Goal: Transaction & Acquisition: Purchase product/service

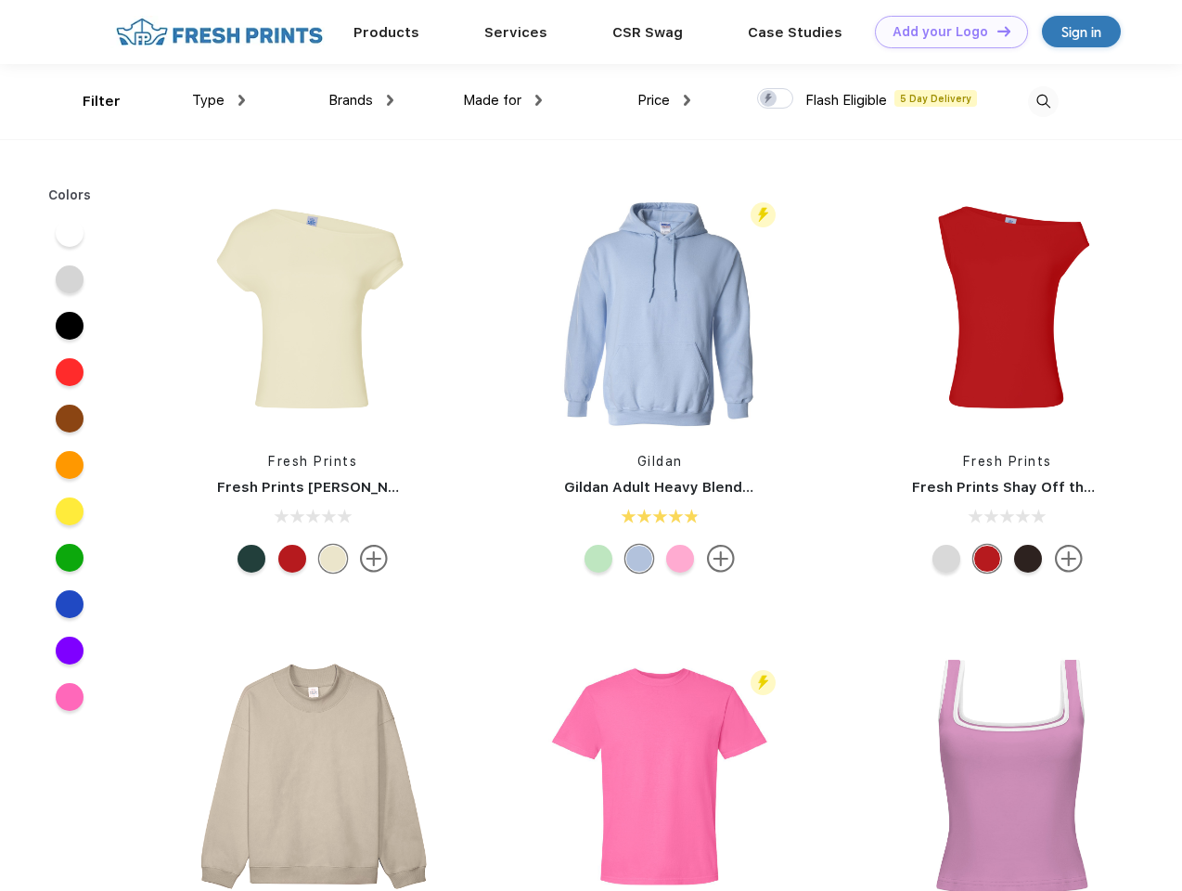
click at [945, 32] on link "Add your Logo Design Tool" at bounding box center [951, 32] width 153 height 32
click at [0, 0] on div "Design Tool" at bounding box center [0, 0] width 0 height 0
click at [996, 31] on link "Add your Logo Design Tool" at bounding box center [951, 32] width 153 height 32
click at [89, 101] on div "Filter" at bounding box center [102, 101] width 38 height 21
click at [219, 100] on span "Type" at bounding box center [208, 100] width 32 height 17
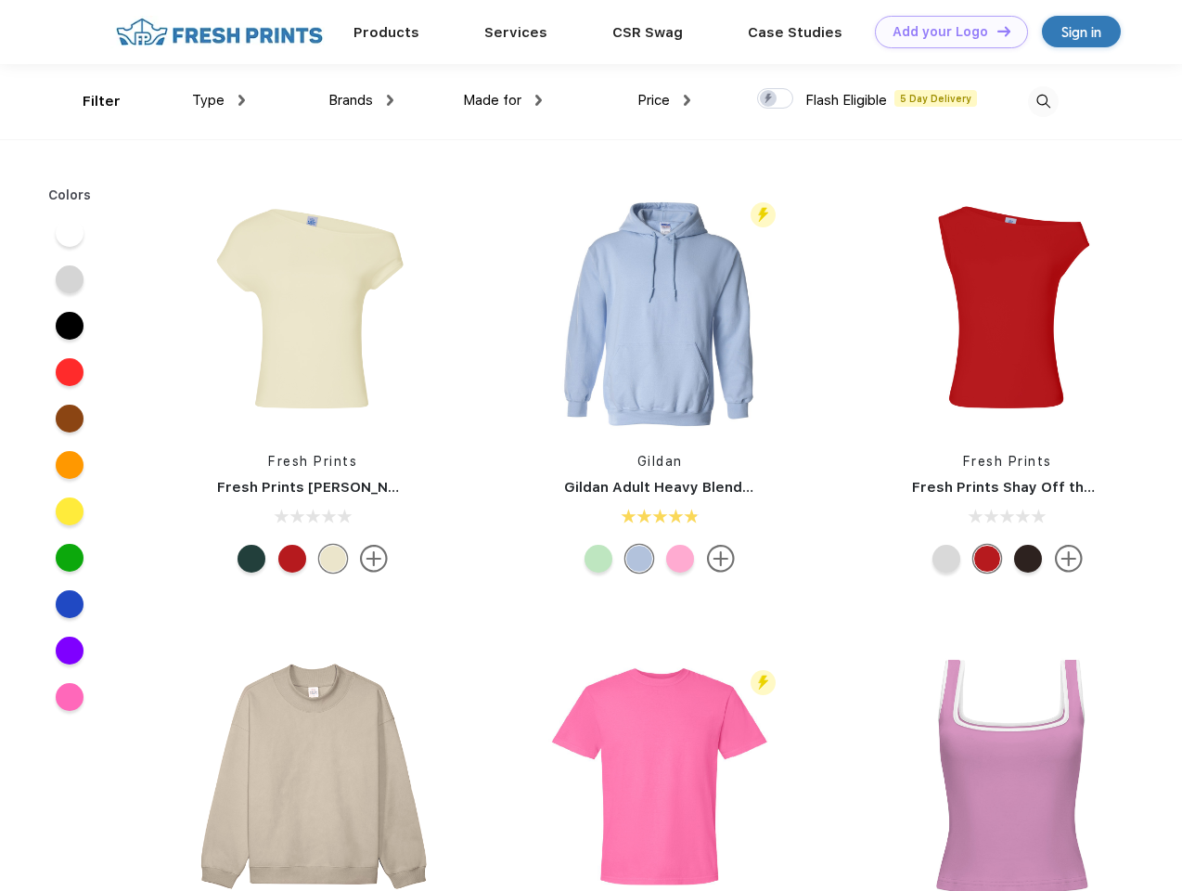
click at [361, 100] on span "Brands" at bounding box center [351, 100] width 45 height 17
click at [503, 100] on span "Made for" at bounding box center [492, 100] width 58 height 17
click at [664, 100] on span "Price" at bounding box center [654, 100] width 32 height 17
click at [776, 99] on div at bounding box center [775, 98] width 36 height 20
click at [769, 99] on input "checkbox" at bounding box center [763, 93] width 12 height 12
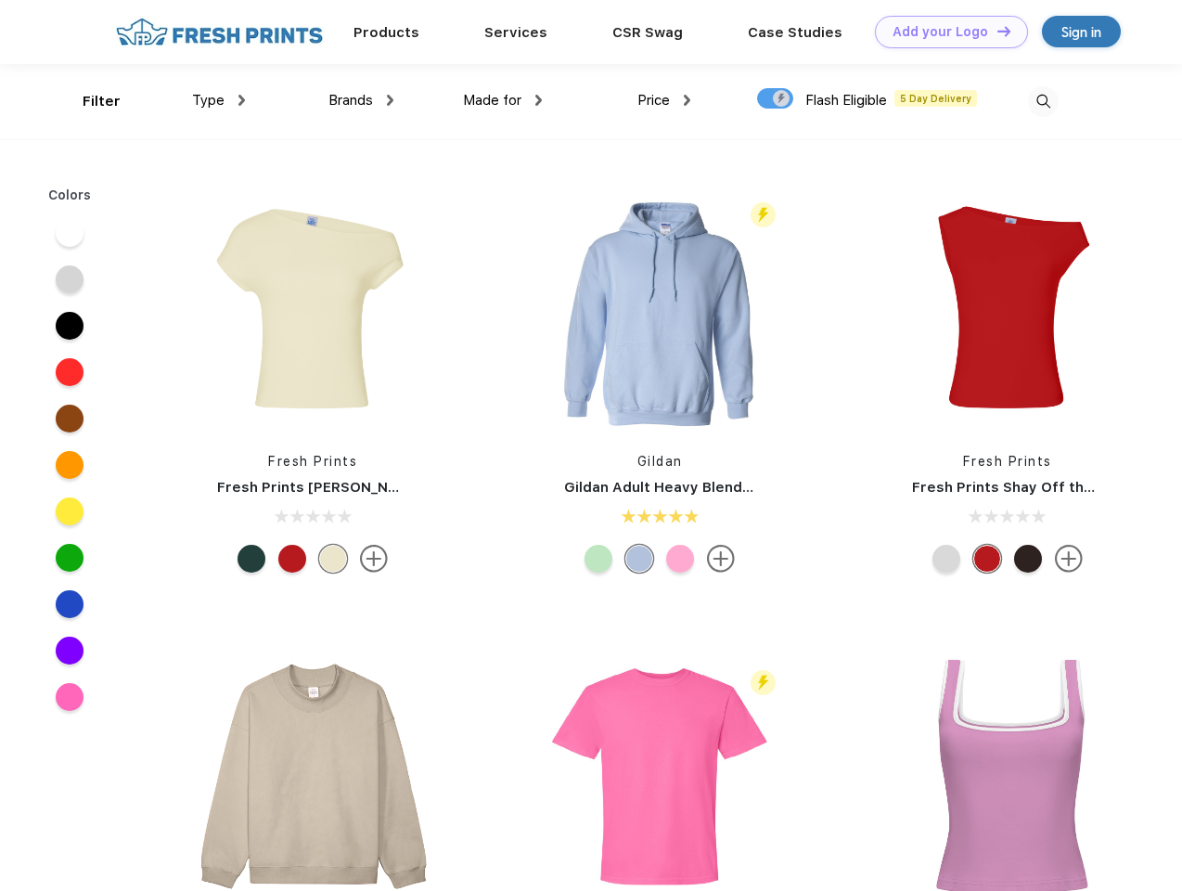
click at [1043, 101] on img at bounding box center [1043, 101] width 31 height 31
